Goal: Task Accomplishment & Management: Complete application form

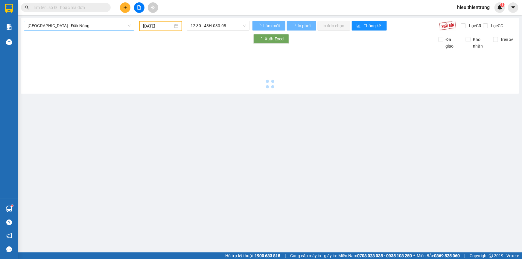
click at [91, 22] on span "[GEOGRAPHIC_DATA] - Đăk Nông" at bounding box center [78, 25] width 103 height 9
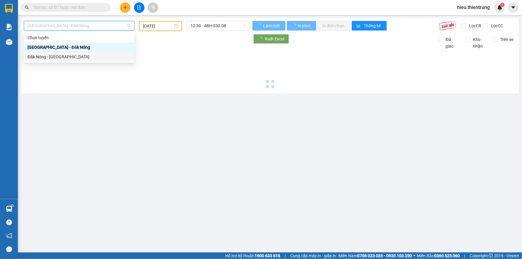
click at [66, 55] on div "Đăk Nông - [GEOGRAPHIC_DATA]" at bounding box center [78, 56] width 103 height 7
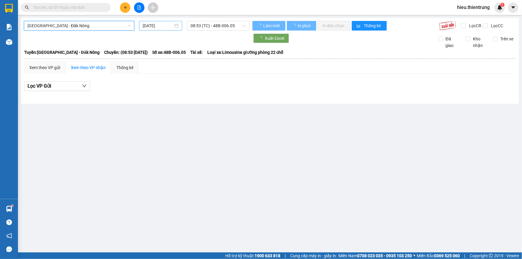
click at [160, 26] on input "[DATE]" at bounding box center [158, 25] width 30 height 7
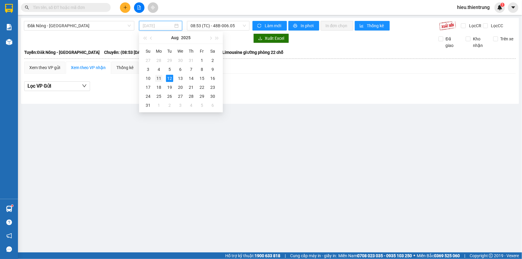
click at [160, 79] on div "11" at bounding box center [158, 78] width 7 height 7
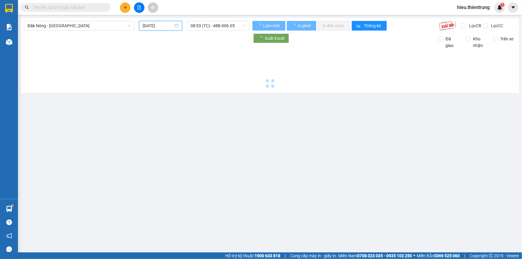
type input "[DATE]"
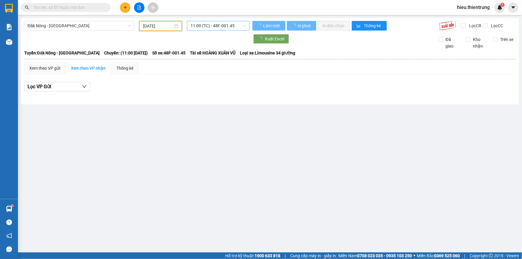
click at [218, 28] on span "11:00 (TC) - 48F-001.45" at bounding box center [217, 25] width 55 height 9
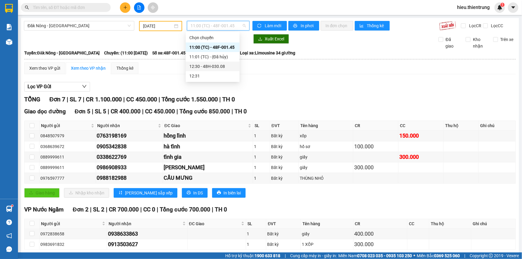
click at [216, 65] on div "12:30 - 48H-030.08" at bounding box center [212, 66] width 47 height 7
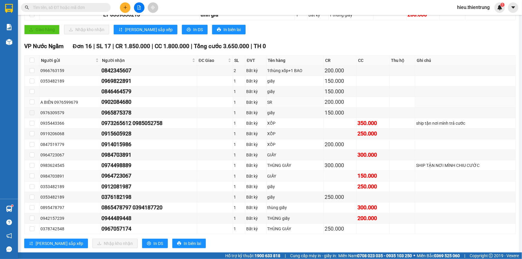
scroll to position [290, 0]
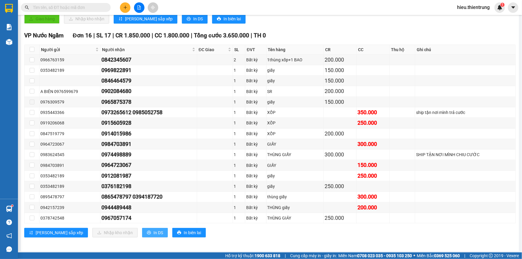
click at [153, 230] on span "In DS" at bounding box center [158, 232] width 10 height 7
click at [153, 229] on span "In DS" at bounding box center [158, 232] width 10 height 7
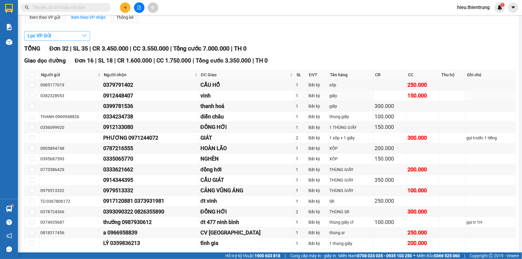
scroll to position [45, 0]
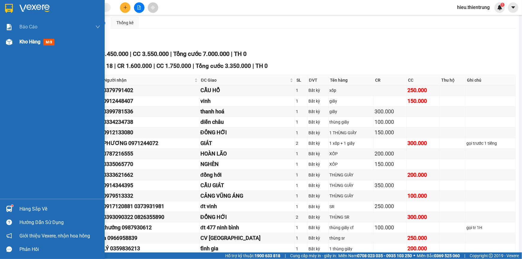
click at [33, 44] on span "Kho hàng" at bounding box center [29, 42] width 21 height 6
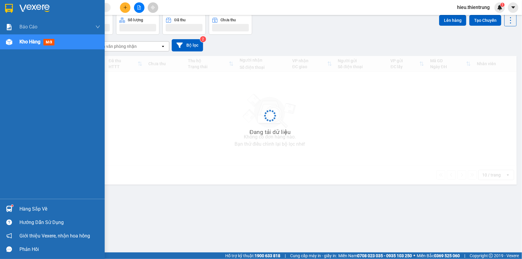
click at [33, 44] on span "Kho hàng" at bounding box center [29, 42] width 21 height 6
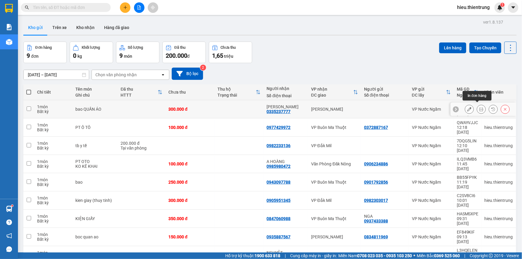
click at [479, 107] on icon at bounding box center [481, 109] width 4 height 4
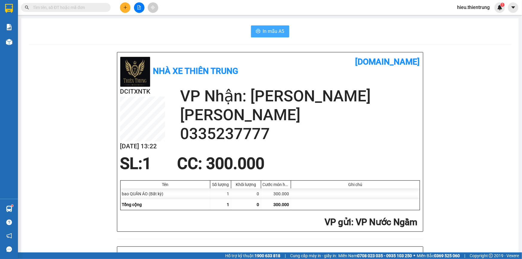
click at [267, 32] on span "In mẫu A5" at bounding box center [274, 30] width 22 height 7
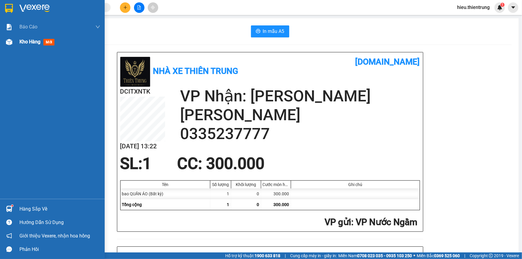
click at [15, 41] on div "Kho hàng mới" at bounding box center [52, 41] width 105 height 15
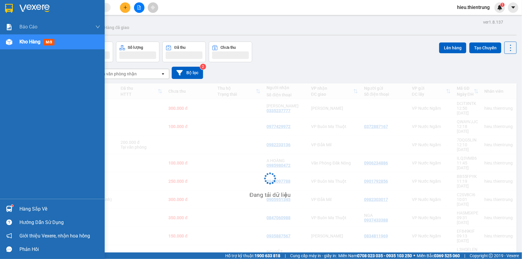
click at [15, 41] on div "Kho hàng mới" at bounding box center [52, 41] width 105 height 15
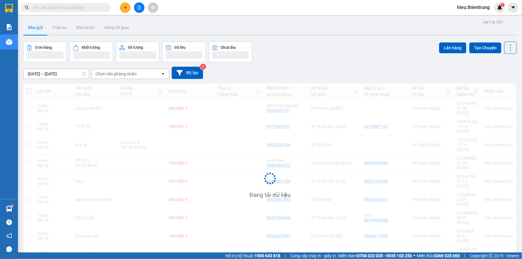
click at [358, 58] on div "Đơn hàng Khối lượng Số lượng Đã thu Chưa thu Lên hàng Tạo Chuyến" at bounding box center [269, 52] width 493 height 21
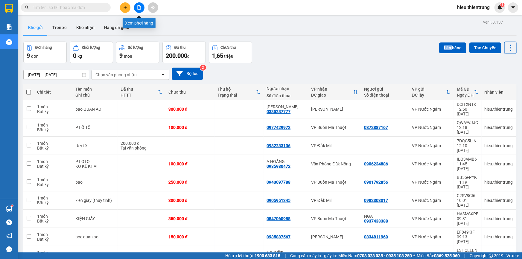
click at [137, 9] on icon "file-add" at bounding box center [138, 7] width 3 height 4
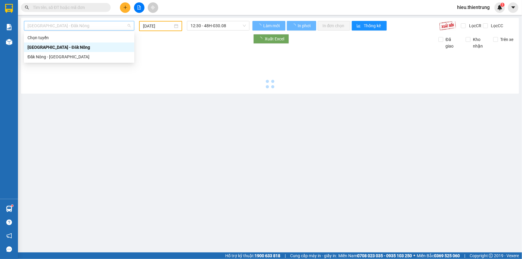
click at [56, 24] on span "[GEOGRAPHIC_DATA] - Đăk Nông" at bounding box center [78, 25] width 103 height 9
click at [54, 58] on div "Đăk Nông - [GEOGRAPHIC_DATA]" at bounding box center [78, 56] width 103 height 7
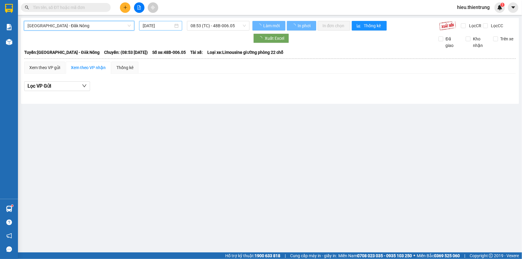
click at [161, 29] on div "[DATE]" at bounding box center [160, 26] width 43 height 10
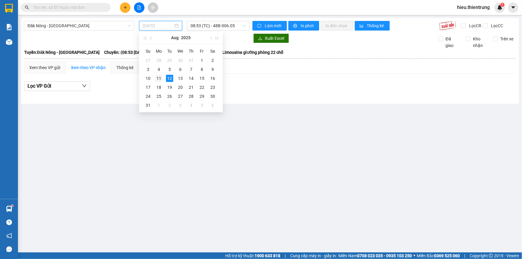
click at [158, 79] on div "11" at bounding box center [158, 78] width 7 height 7
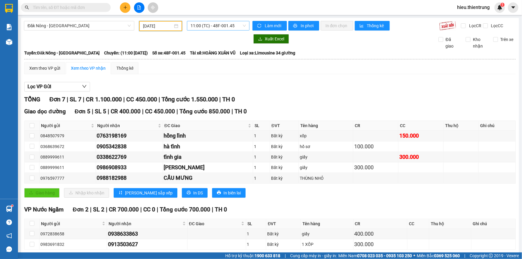
click at [227, 27] on span "11:00 (TC) - 48F-001.45" at bounding box center [217, 25] width 55 height 9
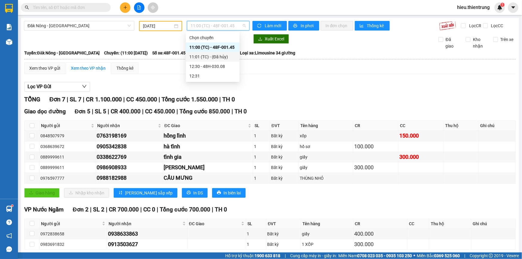
click at [215, 63] on div "12:30 - 48H-030.08" at bounding box center [213, 67] width 54 height 10
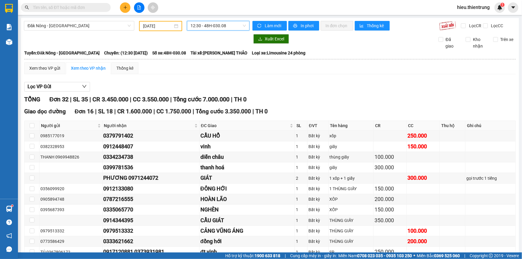
click at [163, 23] on input "[DATE]" at bounding box center [158, 26] width 30 height 7
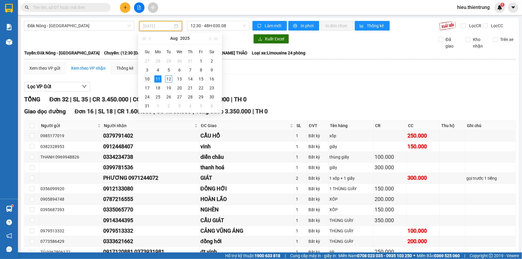
click at [150, 80] on div "10" at bounding box center [146, 78] width 7 height 7
type input "[DATE]"
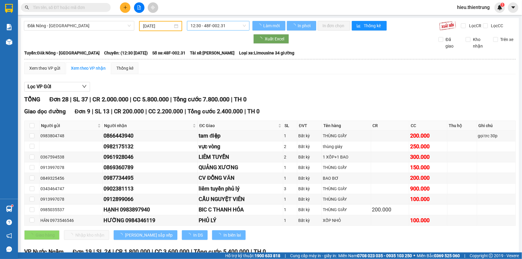
drag, startPoint x: 208, startPoint y: 33, endPoint x: 213, endPoint y: 27, distance: 8.1
click at [209, 32] on div "Đăk Nông - [GEOGRAPHIC_DATA] [DATE] 12:30 - 48F-002.31 Làm mới In phơi In đơn c…" at bounding box center [270, 258] width 498 height 481
click at [213, 27] on span "12:30 - 48F-002.31" at bounding box center [217, 25] width 55 height 9
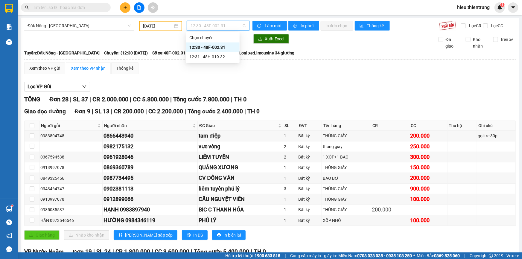
click at [225, 55] on div "12:31 - 48H-019.32" at bounding box center [212, 56] width 47 height 7
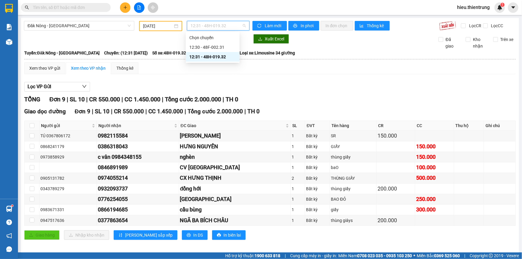
click at [224, 27] on span "12:31 - 48H-019.32" at bounding box center [217, 25] width 55 height 9
click at [227, 47] on div "12:30 - 48F-002.31" at bounding box center [212, 47] width 47 height 7
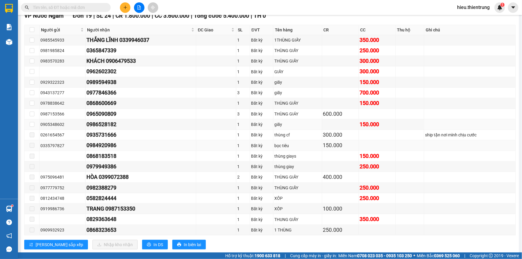
scroll to position [248, 0]
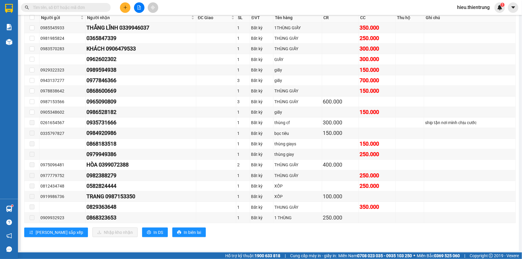
click at [131, 6] on div at bounding box center [139, 7] width 45 height 10
click at [126, 6] on icon "plus" at bounding box center [125, 7] width 4 height 4
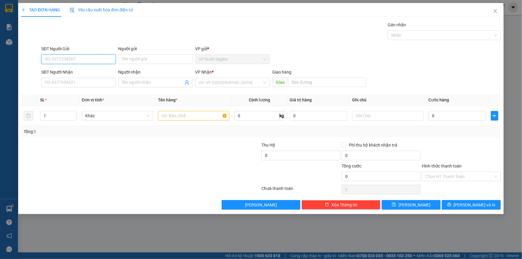
click at [92, 55] on input "SĐT Người Gửi" at bounding box center [78, 59] width 74 height 10
type input "0938679121"
click at [73, 82] on input "SĐT Người Nhận" at bounding box center [78, 83] width 74 height 10
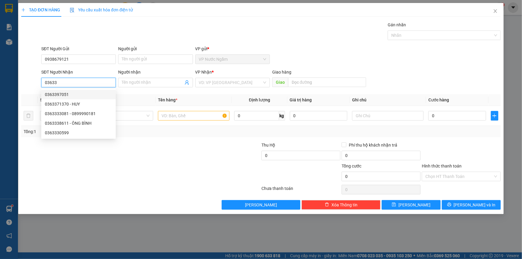
click at [71, 96] on div "0363397051" at bounding box center [78, 94] width 67 height 7
type input "0363397051"
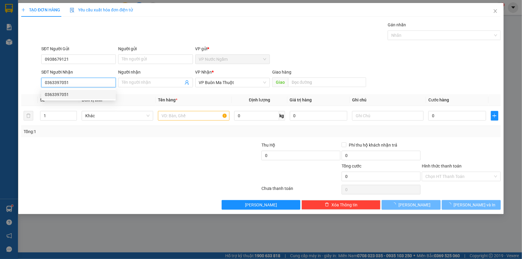
type input "400.000"
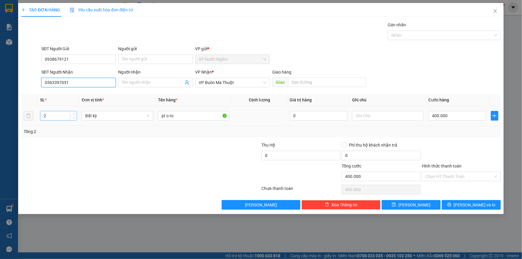
type input "0363397051"
drag, startPoint x: 47, startPoint y: 114, endPoint x: 34, endPoint y: 118, distance: 13.2
click at [34, 118] on tr "2 Bất kỳ pt o to 0 400.000" at bounding box center [260, 116] width 479 height 20
type input "1"
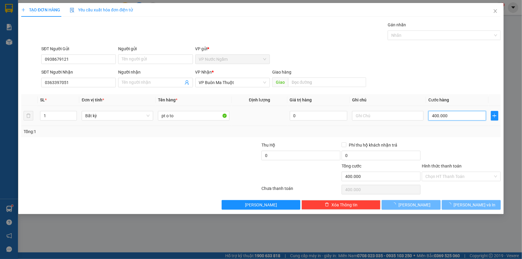
click at [453, 115] on input "400.000" at bounding box center [457, 116] width 58 height 10
type input "0"
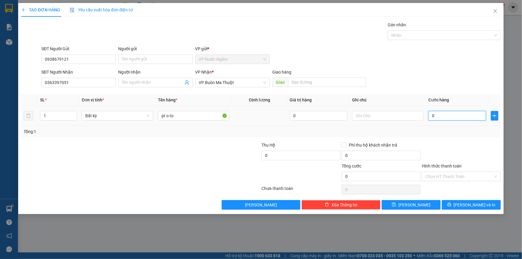
type input "2"
type input "02"
type input "25"
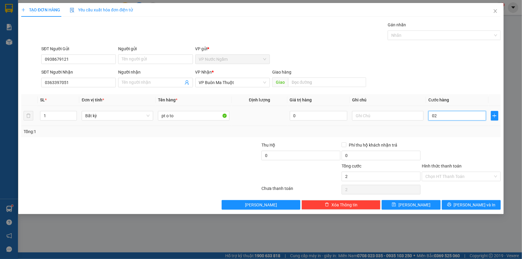
type input "025"
type input "250"
type input "0.250"
type input "2.500"
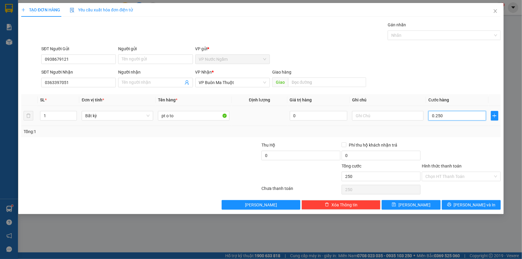
type input "2.500"
type input "02.500"
type input "25.000"
type input "025.000"
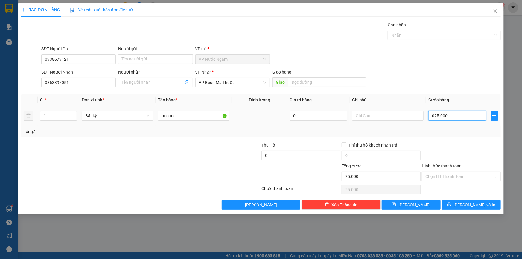
type input "250.000"
click at [473, 205] on span "[PERSON_NAME] và In" at bounding box center [474, 204] width 42 height 7
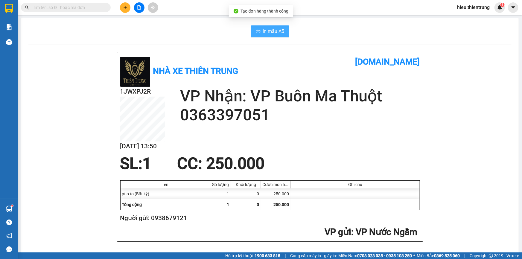
click at [258, 30] on button "In mẫu A5" at bounding box center [270, 31] width 38 height 12
